Goal: Task Accomplishment & Management: Manage account settings

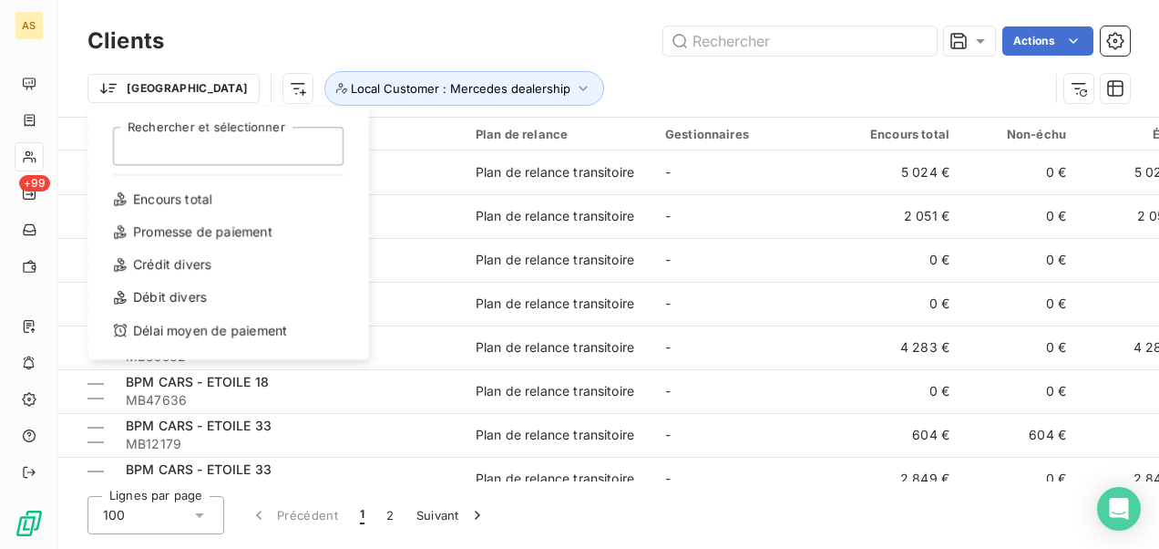
click at [1072, 87] on html "AS +99 Clients Actions Trier Rechercher et sélectionner Encours total Promesse …" at bounding box center [579, 274] width 1159 height 549
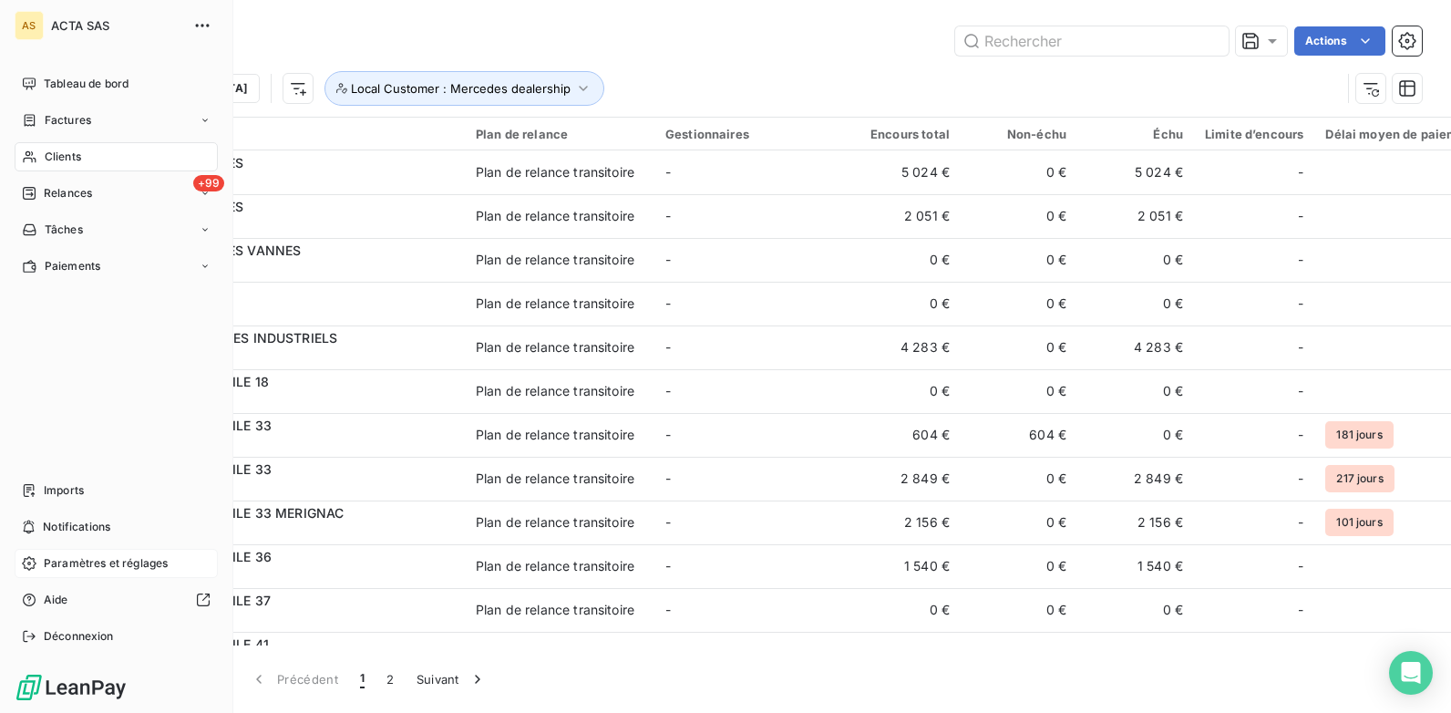
click at [64, 548] on span "Paramètres et réglages" at bounding box center [106, 563] width 124 height 16
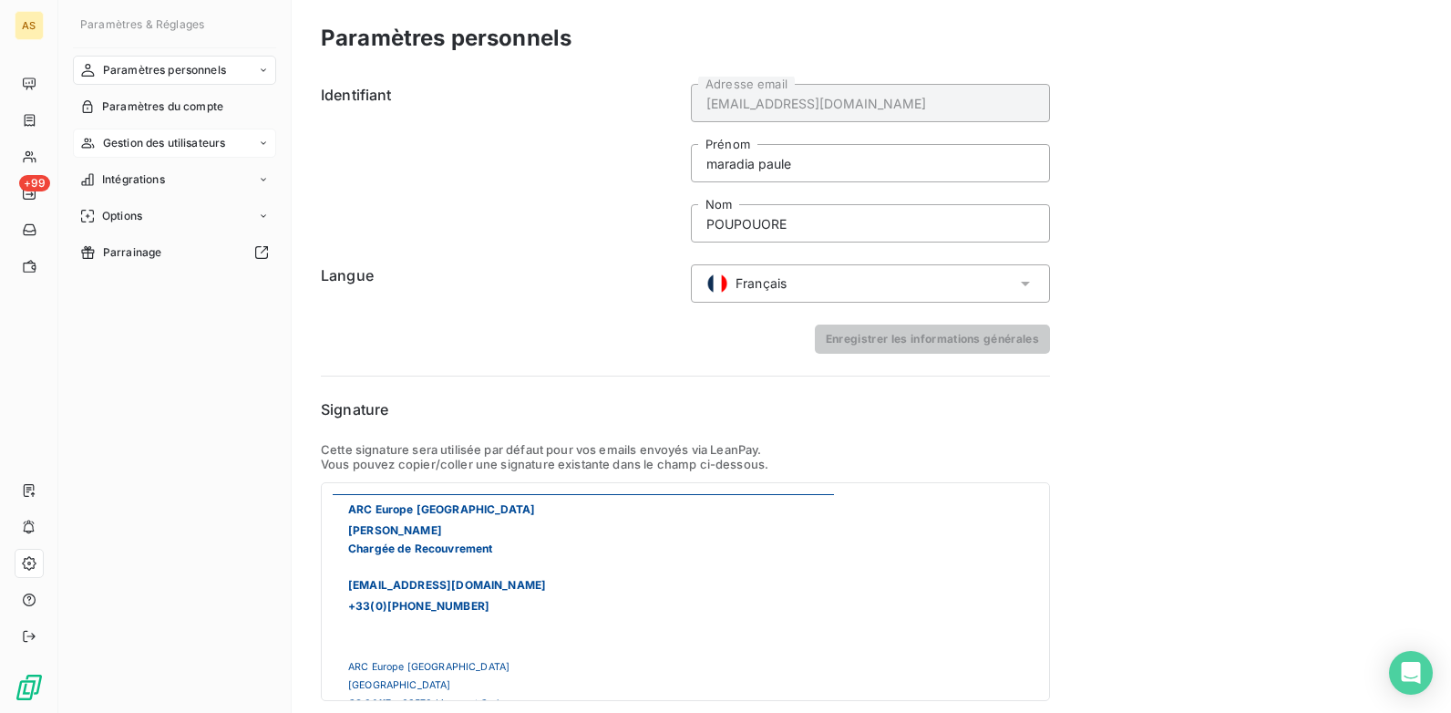
click at [257, 140] on div "Gestion des utilisateurs" at bounding box center [174, 142] width 203 height 29
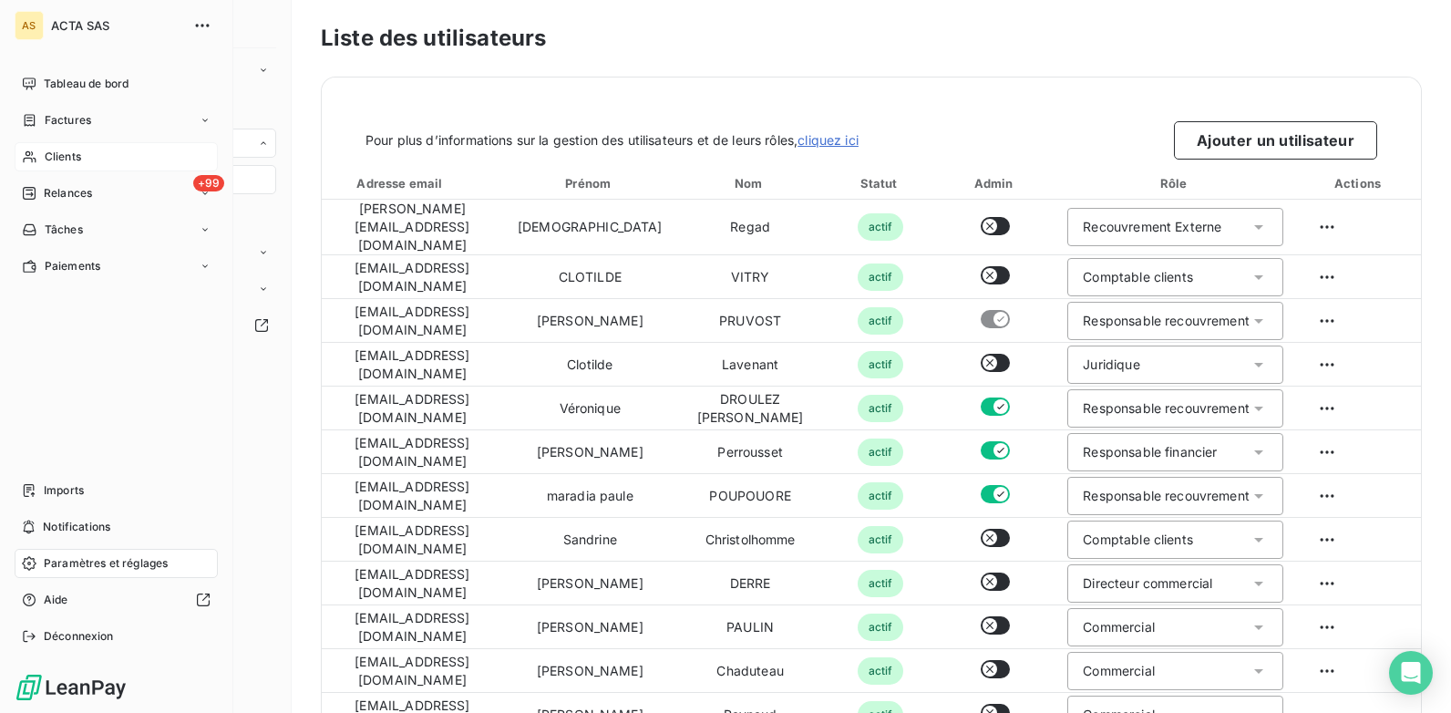
click at [103, 166] on div "Clients" at bounding box center [116, 156] width 203 height 29
click at [104, 163] on div "Clients" at bounding box center [116, 156] width 203 height 29
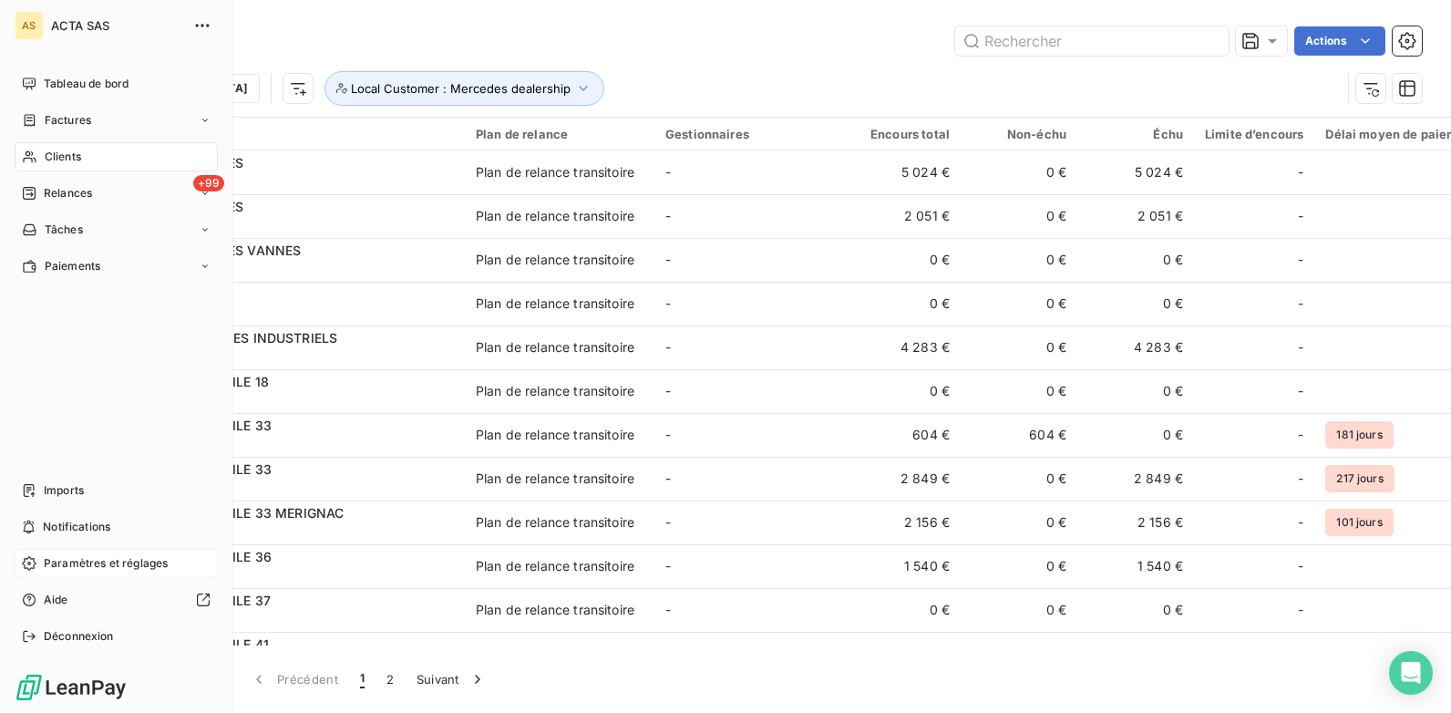
click at [117, 548] on span "Paramètres et réglages" at bounding box center [106, 563] width 124 height 16
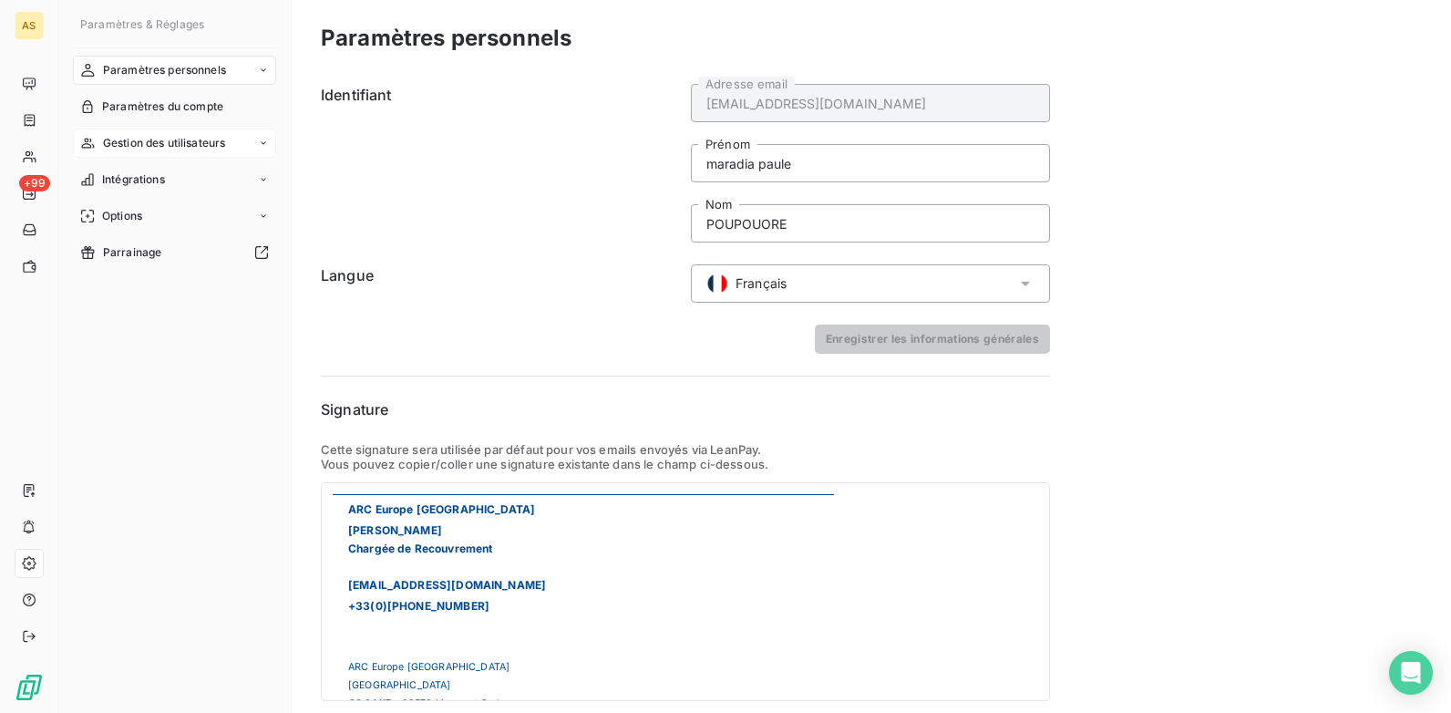
click at [258, 143] on icon at bounding box center [263, 143] width 11 height 11
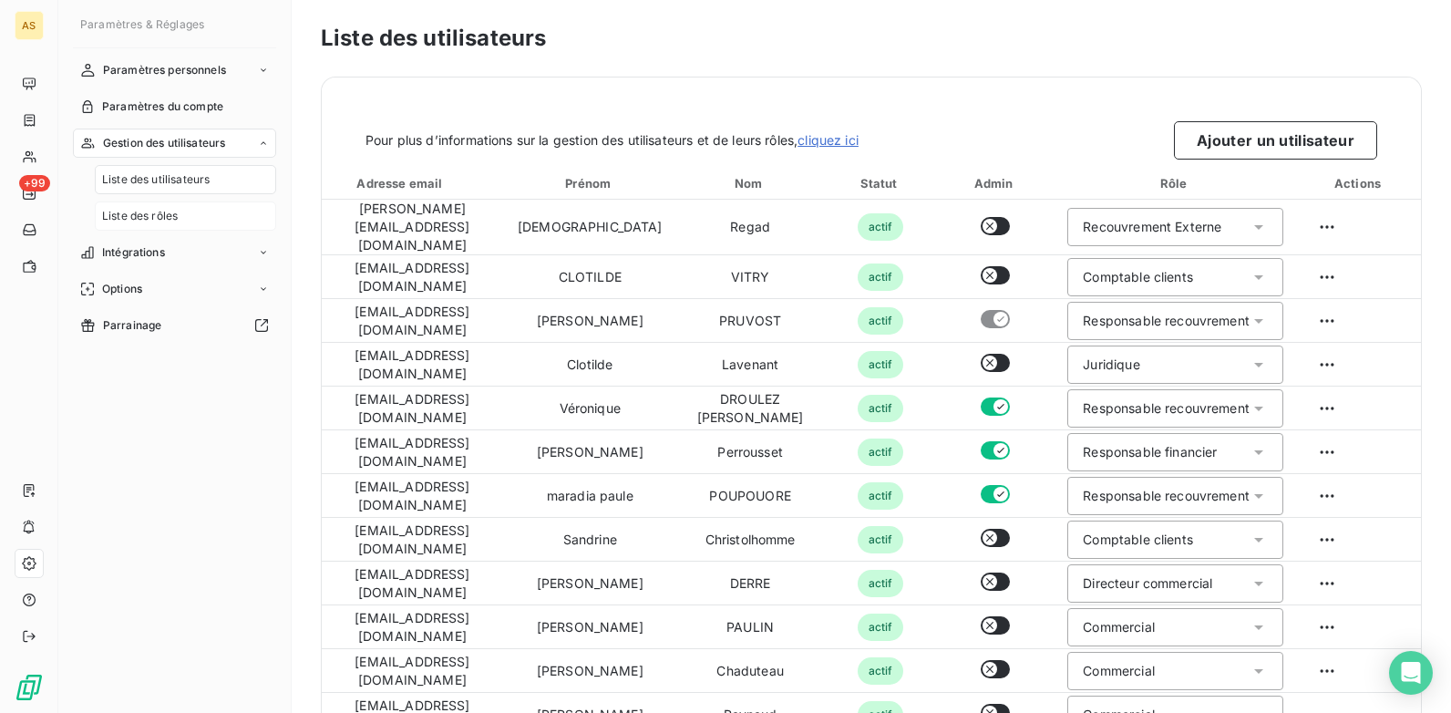
click at [163, 217] on span "Liste des rôles" at bounding box center [140, 216] width 76 height 16
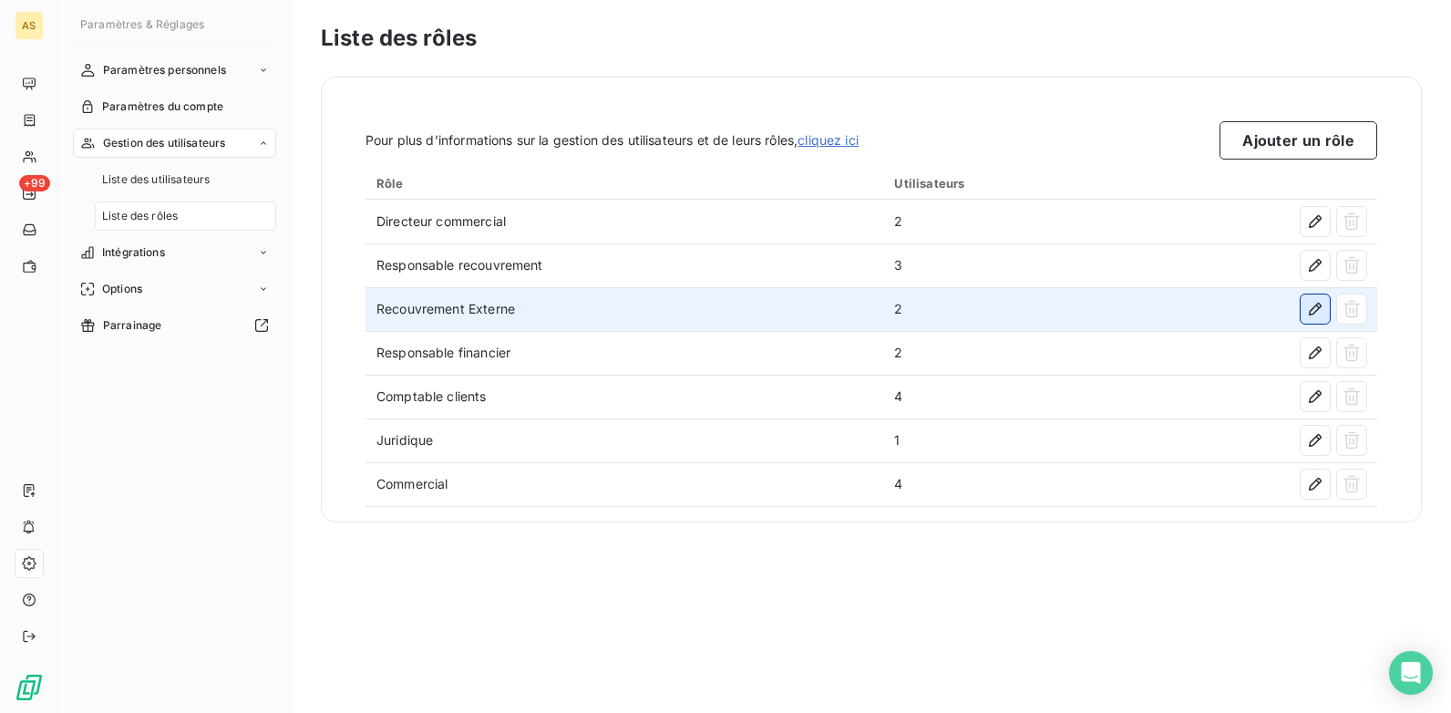
click at [1158, 321] on button "button" at bounding box center [1314, 308] width 29 height 29
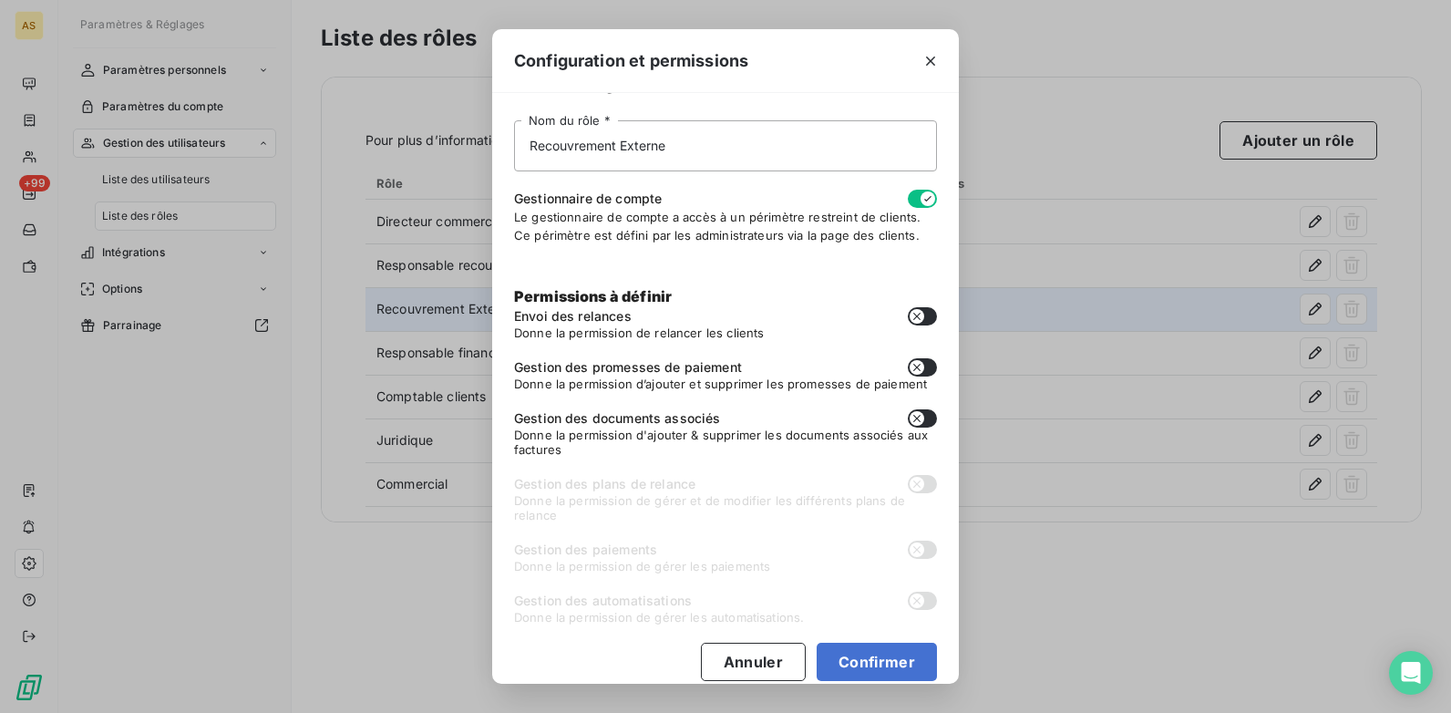
scroll to position [59, 0]
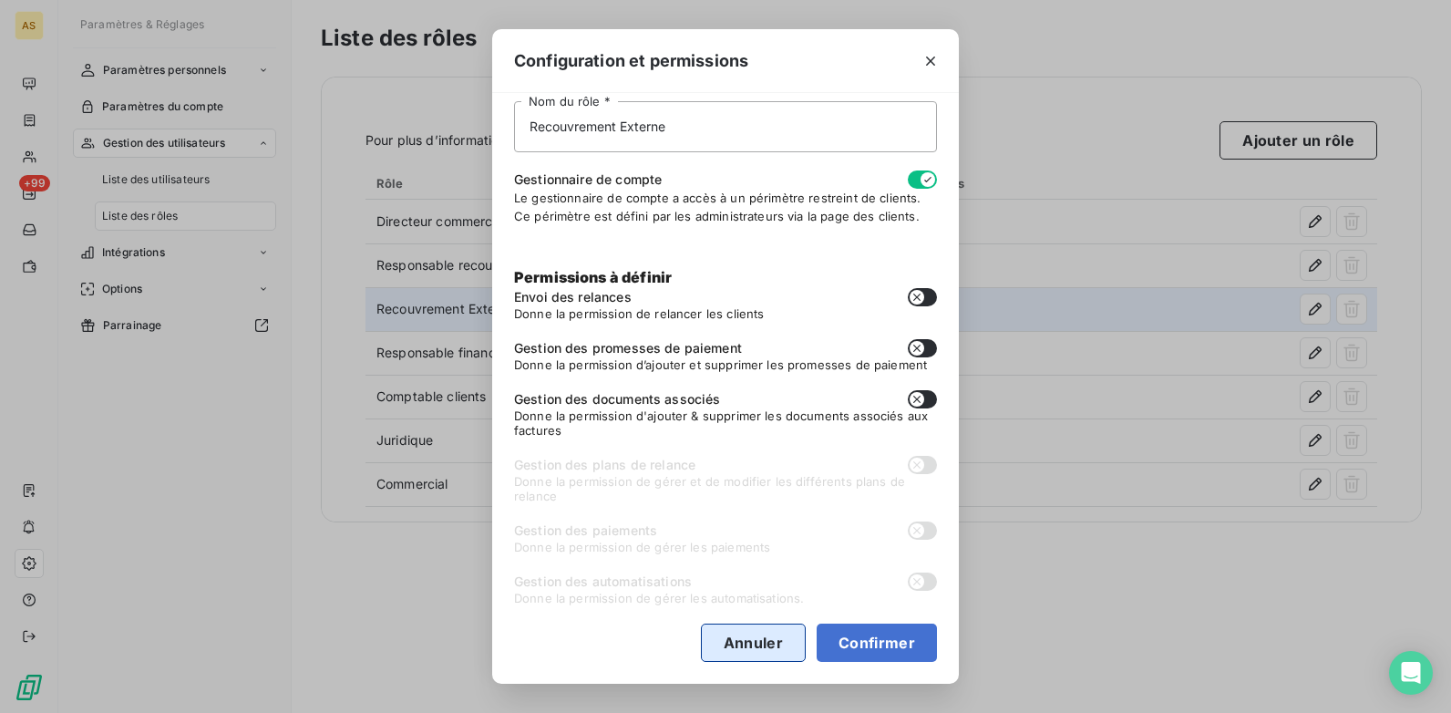
click at [754, 548] on button "Annuler" at bounding box center [753, 642] width 105 height 38
